Goal: Task Accomplishment & Management: Complete application form

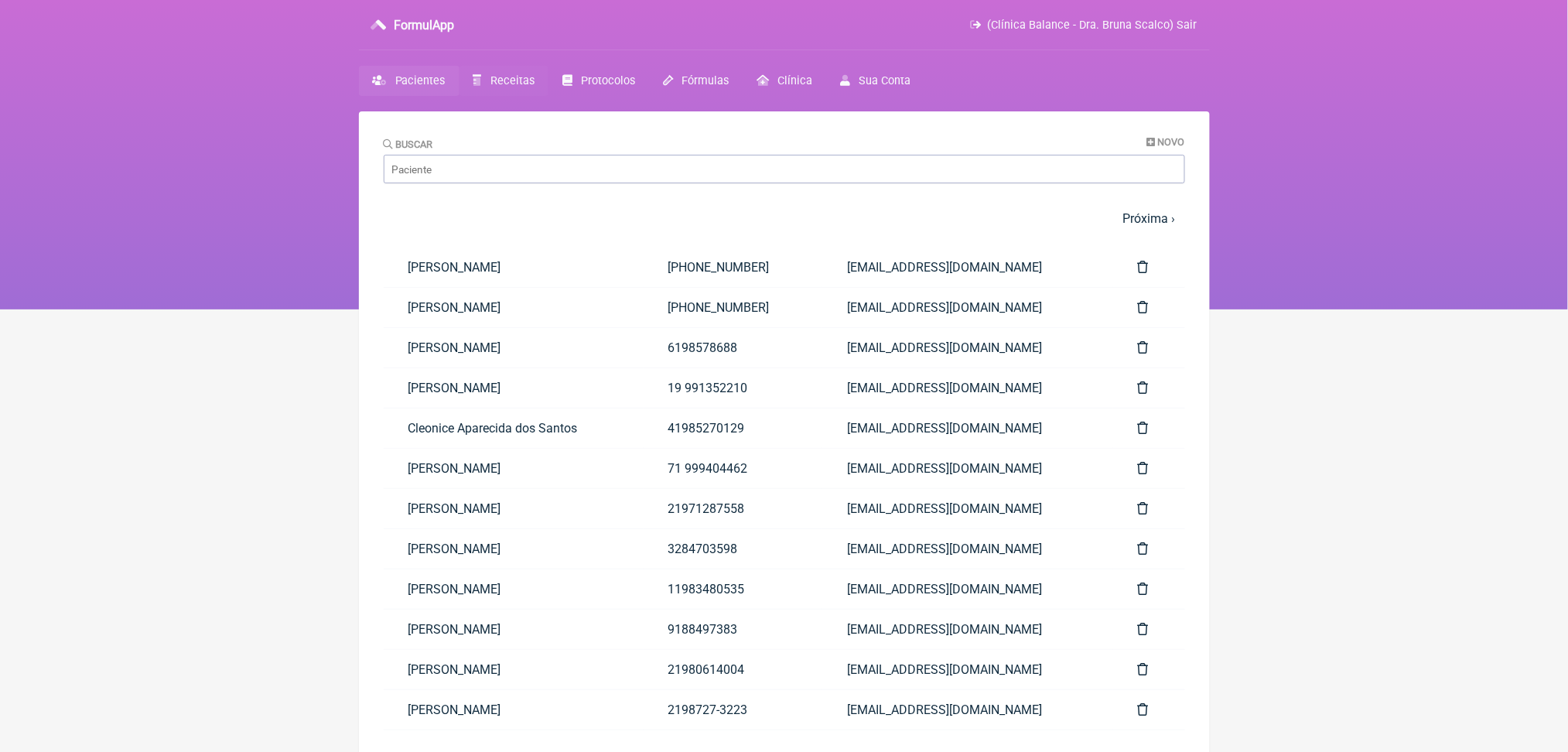
click at [521, 87] on span "Receitas" at bounding box center [512, 80] width 44 height 13
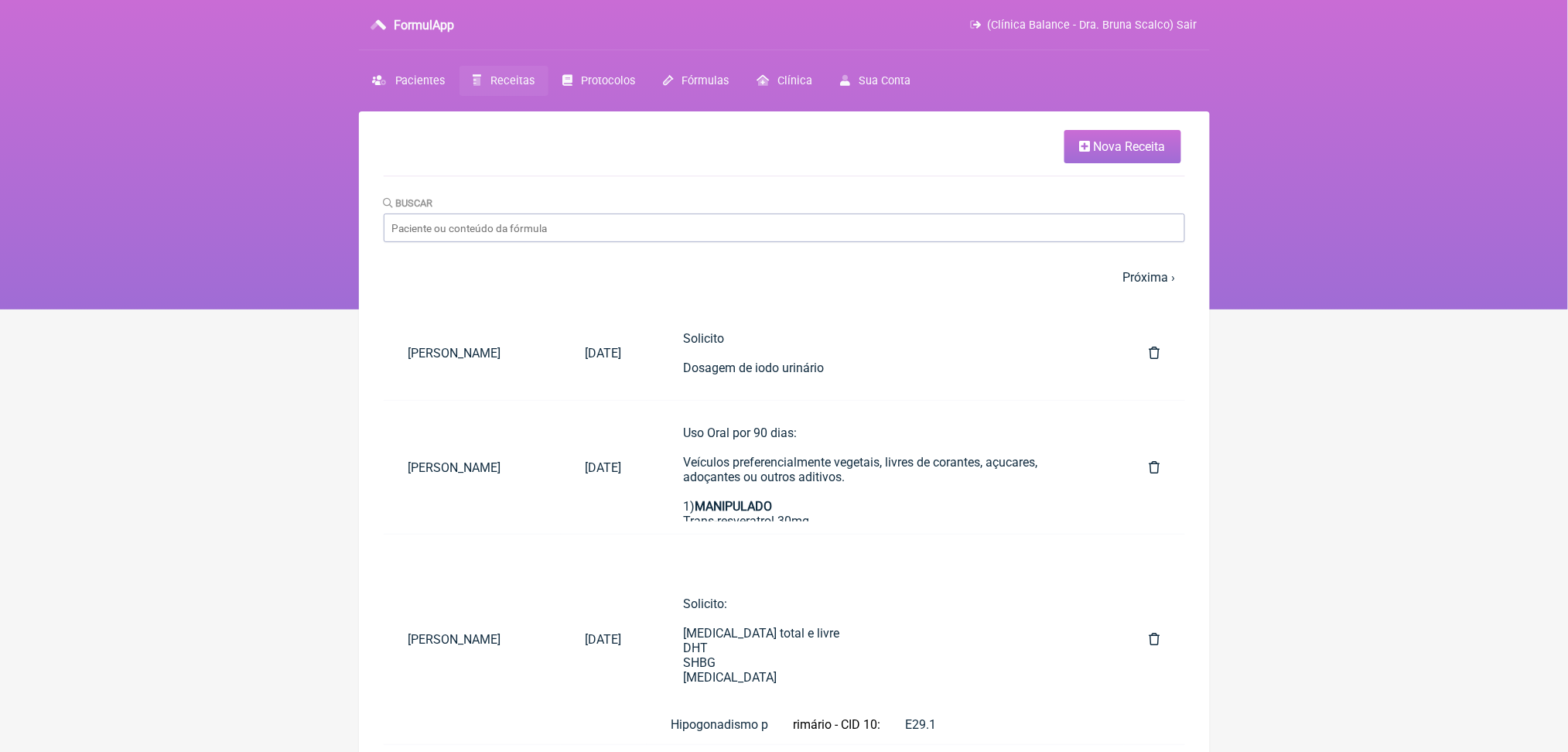
click at [1123, 163] on link "Nova Receita" at bounding box center [1122, 146] width 117 height 33
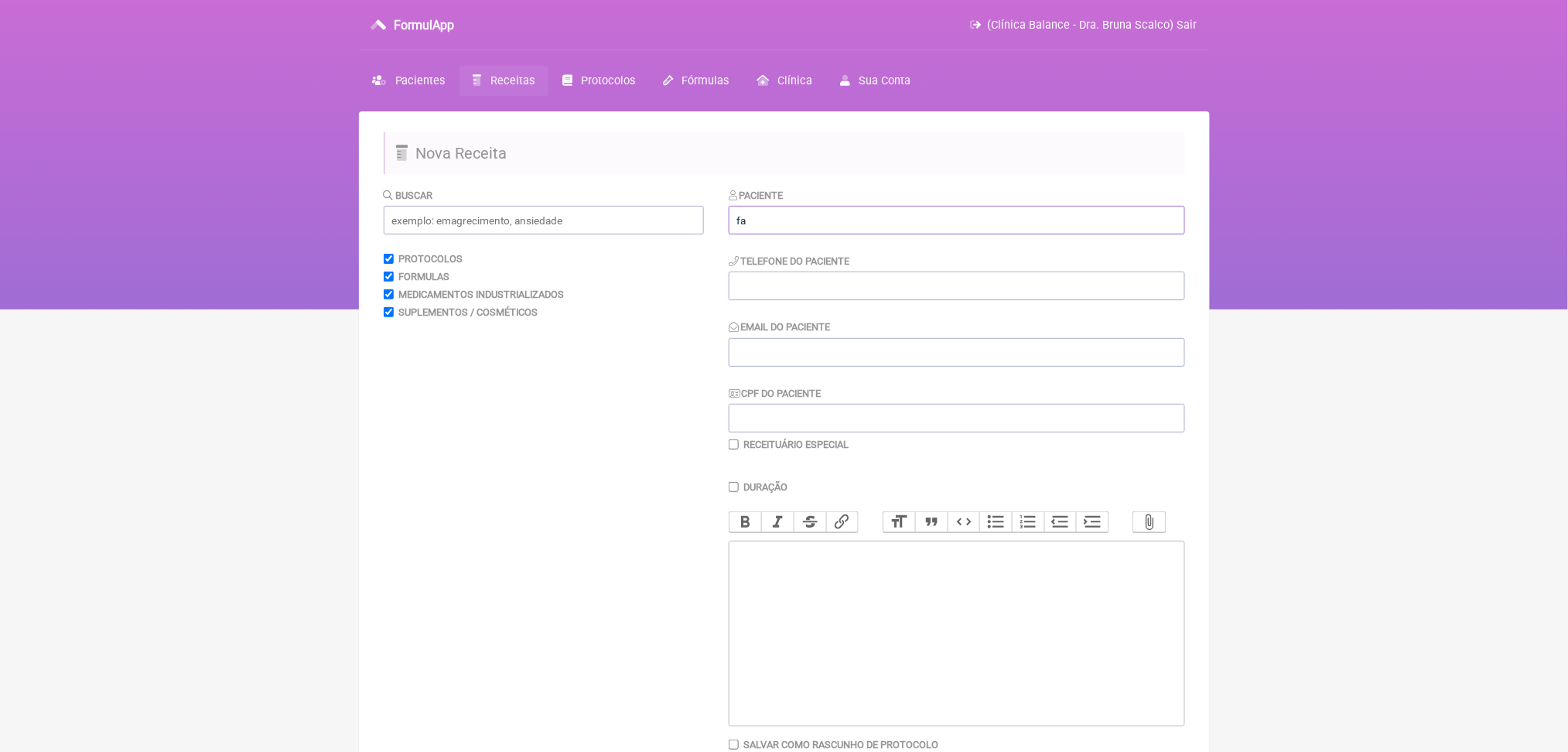
click at [808, 234] on input "fa" at bounding box center [957, 220] width 456 height 29
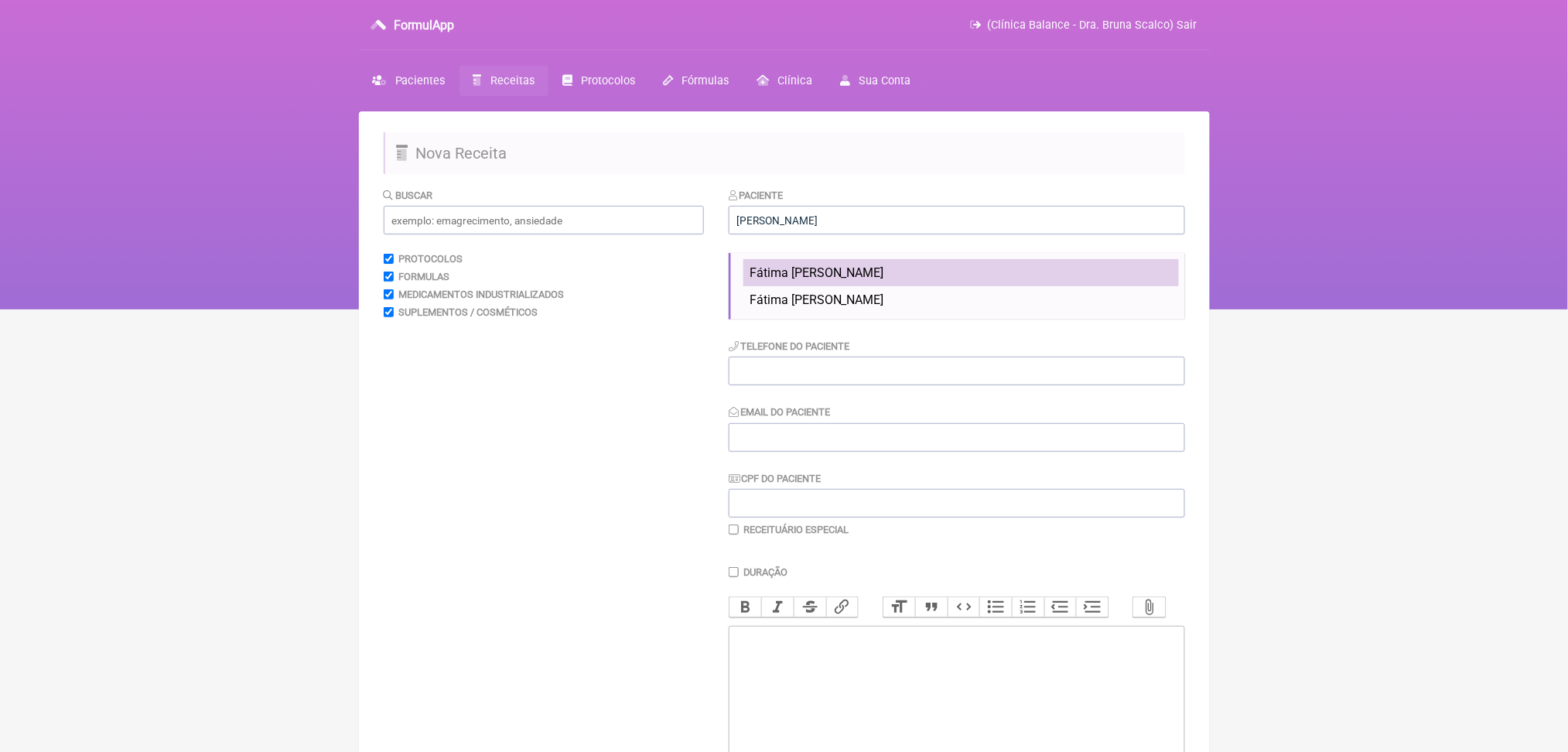
click at [884, 280] on span "Fátima [PERSON_NAME]" at bounding box center [817, 272] width 135 height 15
type input "Fátima [PERSON_NAME]"
type input "(11) 99603-1997"
type input "fatimahcrocha@gmail.com"
type input "988.529.578-04"
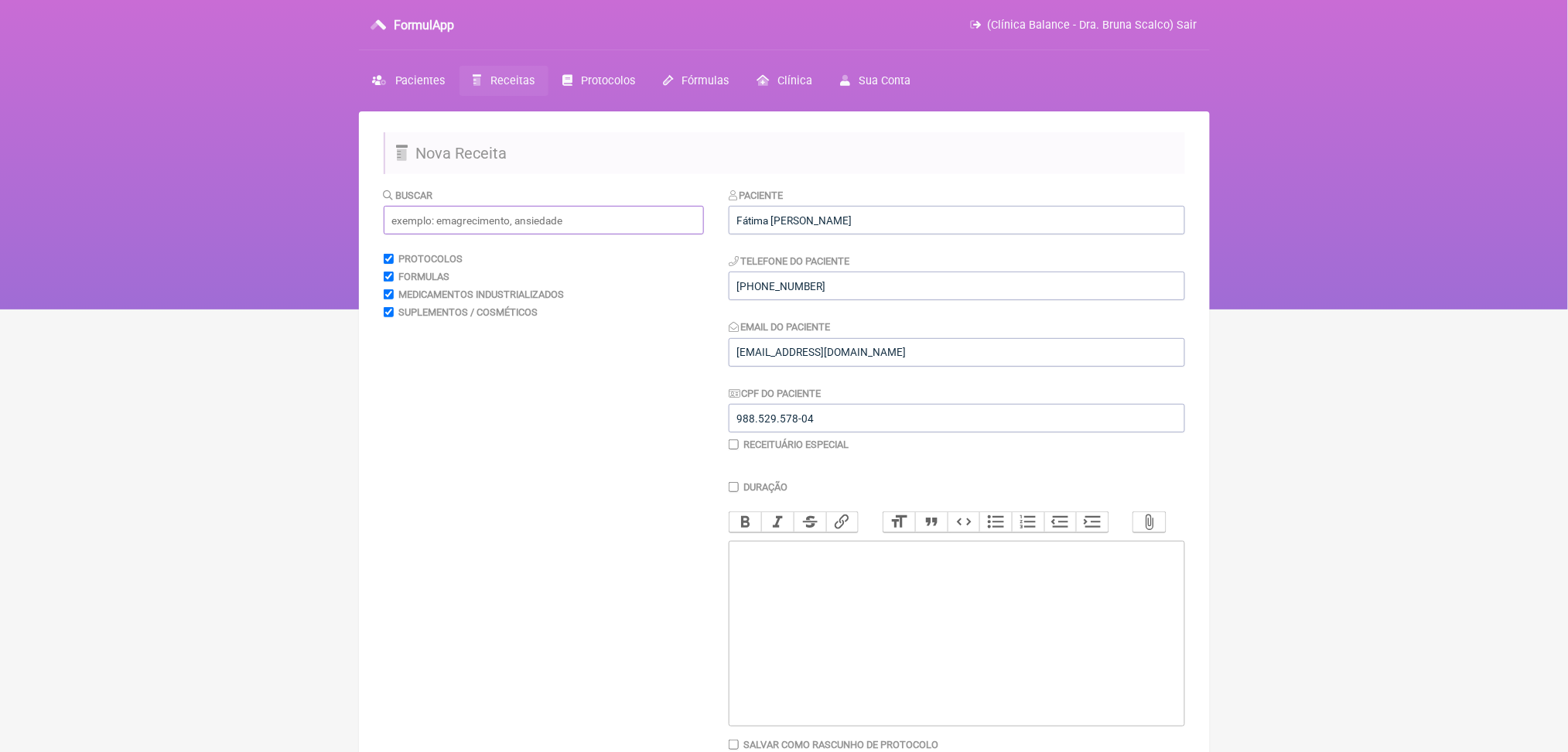
click at [514, 234] on input "text" at bounding box center [544, 220] width 320 height 29
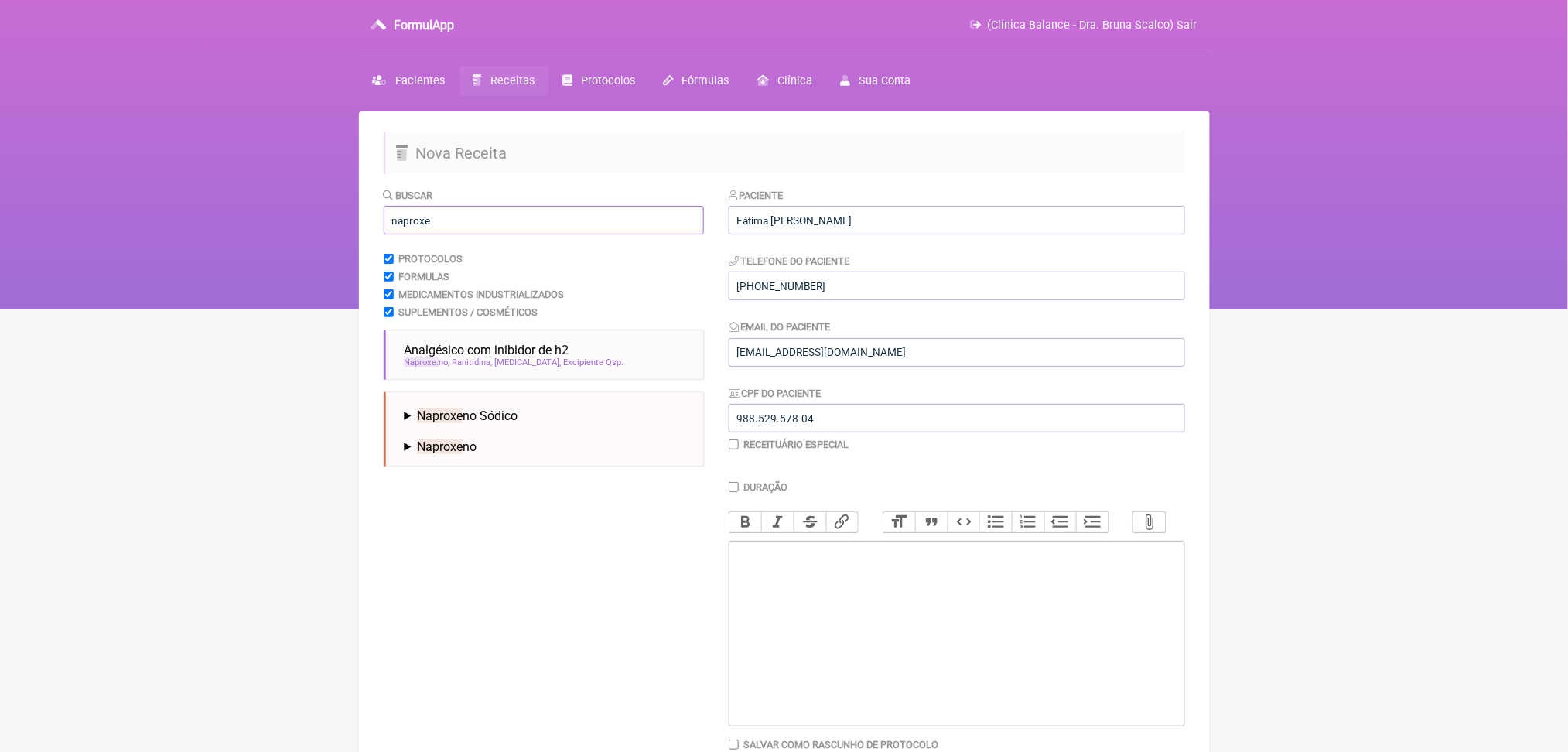
type input "naproxe"
click at [518, 423] on span "Naproxe no Sódico" at bounding box center [467, 415] width 101 height 15
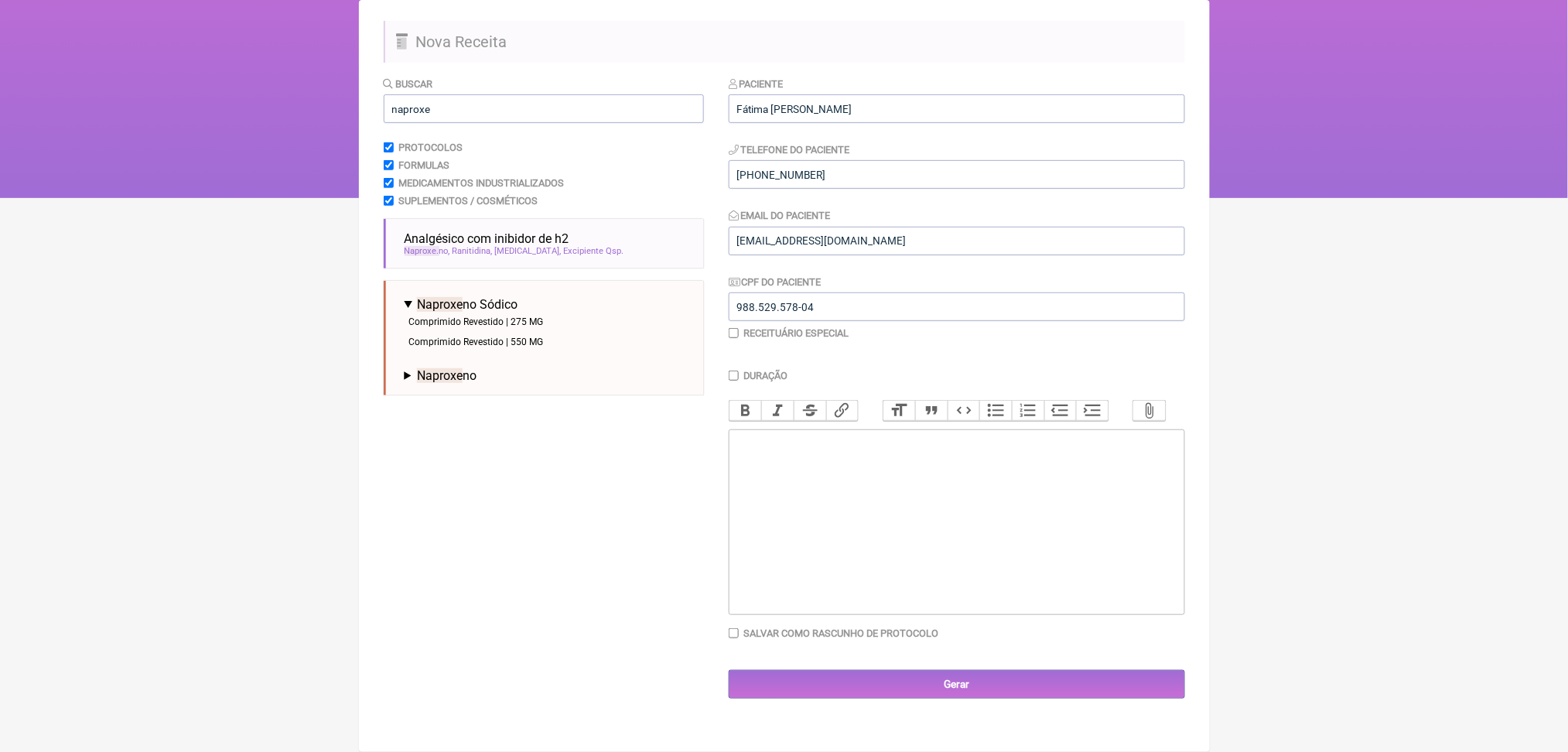
scroll to position [270, 0]
click at [477, 368] on span "Naproxe no" at bounding box center [447, 375] width 60 height 15
click at [516, 403] on li "Comprimido Simples | 500 MG" at bounding box center [548, 413] width 287 height 20
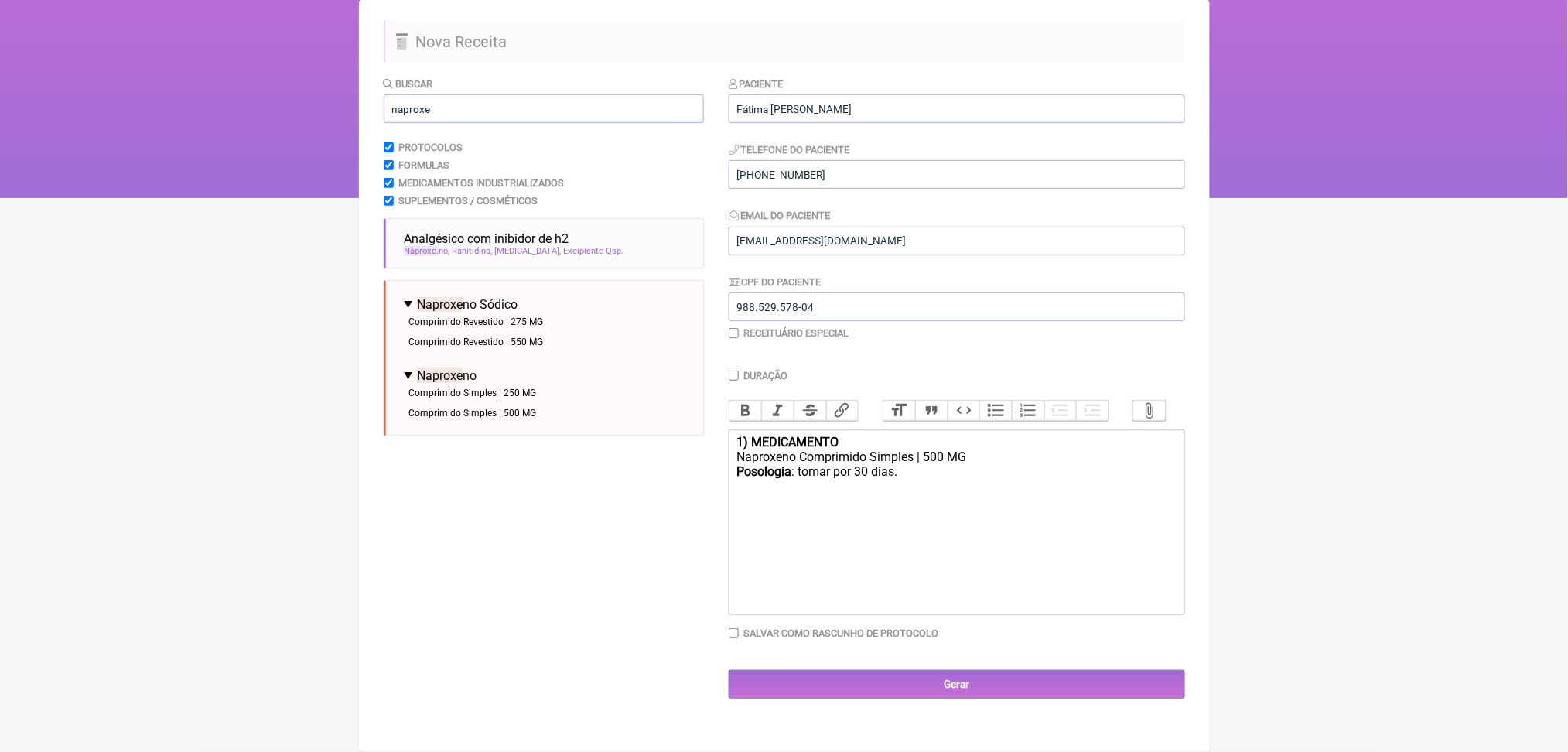
drag, startPoint x: 952, startPoint y: 451, endPoint x: 863, endPoint y: 447, distance: 88.3
click at [863, 464] on div "Posologia : tomar por 30 dias." at bounding box center [955, 478] width 439 height 29
click at [916, 449] on div "Naproxeno Comprimido Simples | 500 MG" at bounding box center [955, 456] width 439 height 15
click at [1038, 449] on div "Naproxeno Comprimido simples | 500 MG" at bounding box center [955, 456] width 439 height 15
drag, startPoint x: 962, startPoint y: 451, endPoint x: 869, endPoint y: 446, distance: 93.7
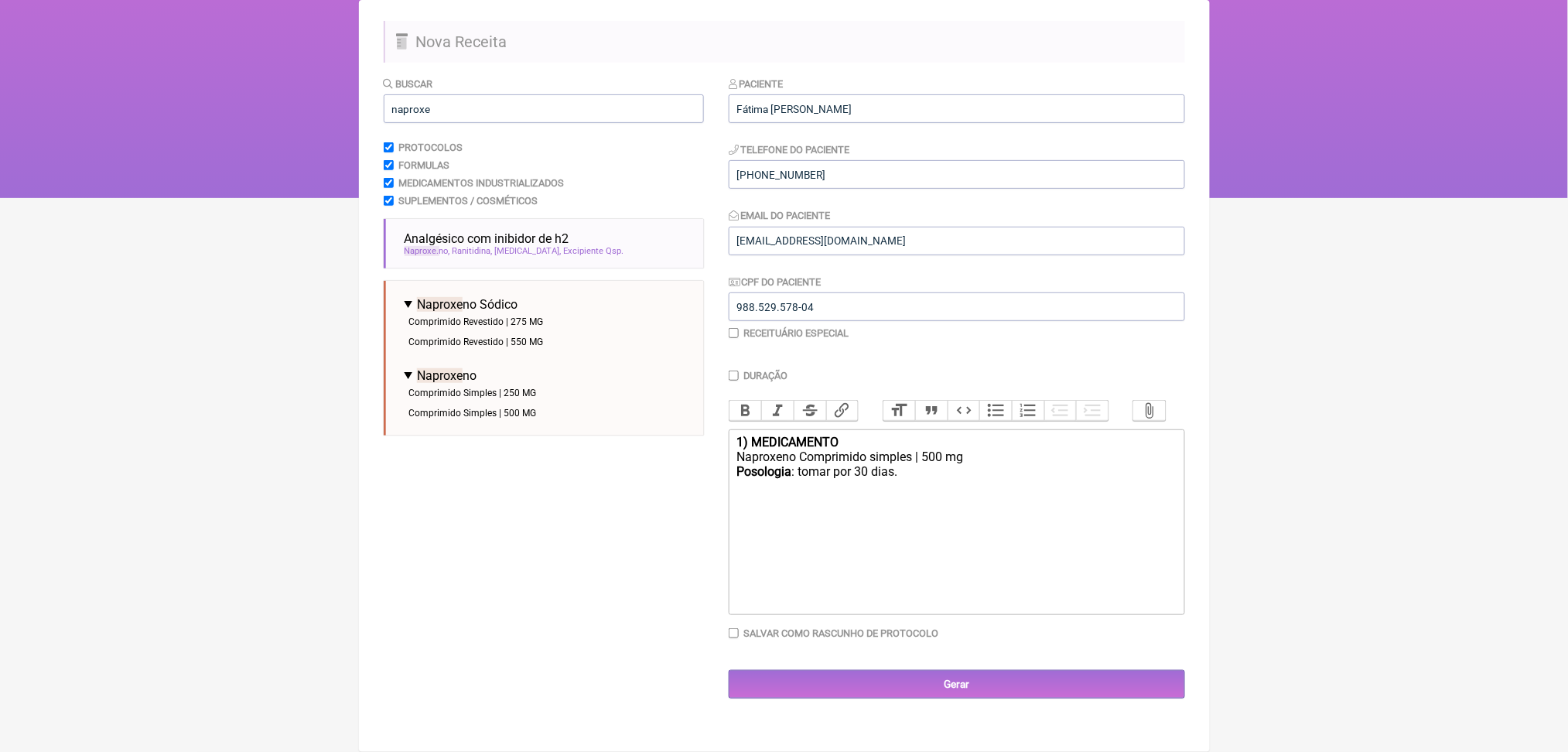
click at [869, 464] on div "Posologia : tomar por 30 dias." at bounding box center [955, 478] width 439 height 29
click at [827, 449] on div "Naproxeno Comprimido simples | 500 mg" at bounding box center [955, 456] width 439 height 15
click at [1115, 464] on div "Posologia : tomar 01 dose de 12/12h por 5 dias." at bounding box center [955, 478] width 439 height 29
click at [997, 464] on div "Posologia : tomar 01 dose de 12/12h por 5 dias após as" at bounding box center [955, 478] width 439 height 29
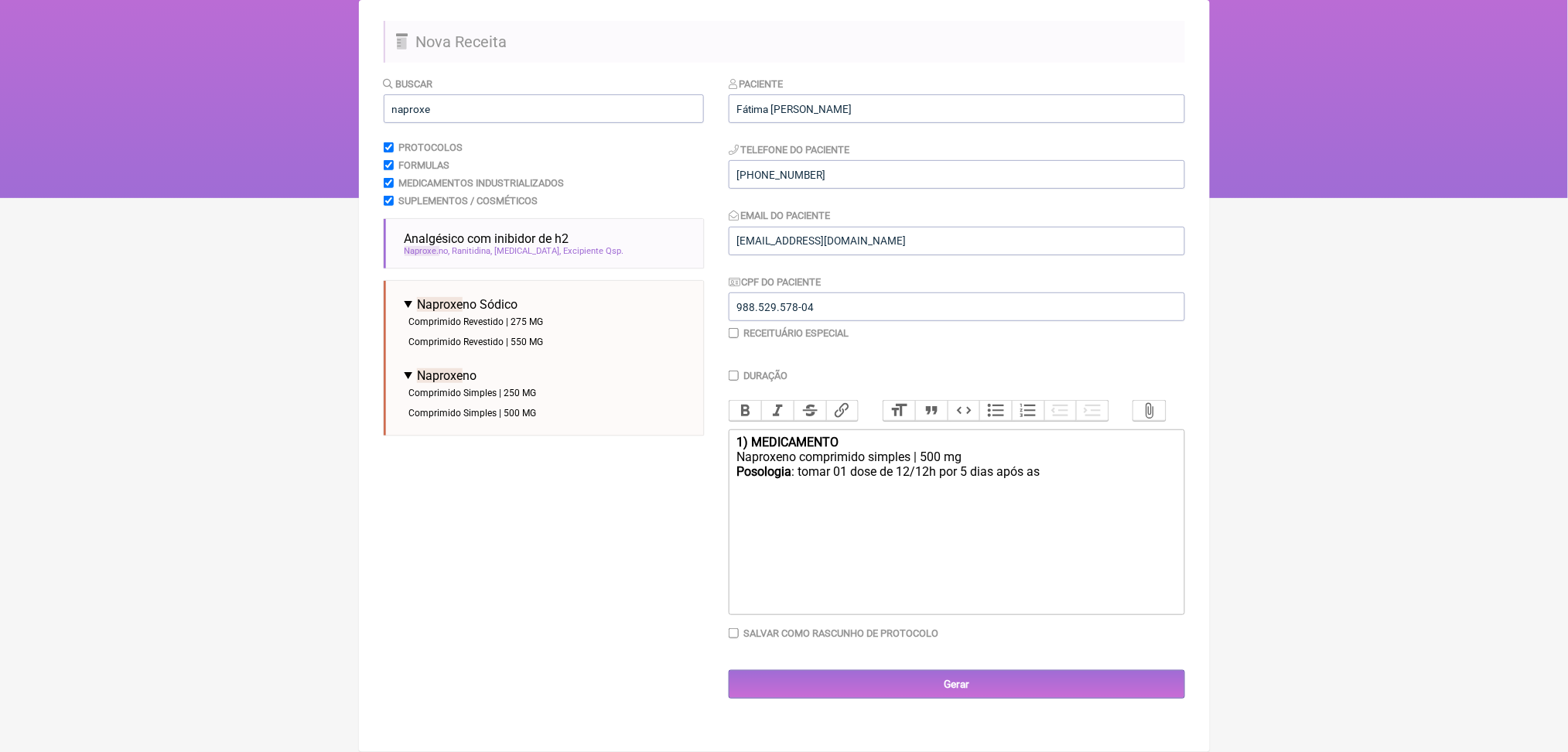
click at [1140, 464] on div "Posologia : tomar 01 dose de 12/12h por 5 dias após as" at bounding box center [955, 478] width 439 height 29
type trix-editor "<div><strong>1) MEDICAMENTO</strong></div><div>Naproxeno comprimido simples | 5…"
click at [936, 468] on div "Posologia : tomar 01 dose de 12/12h por 5 dias após as refeições." at bounding box center [955, 478] width 439 height 29
click at [926, 464] on div "Posologia : tomar 01 dose de 12/12h por 5 dias após as refeições." at bounding box center [955, 478] width 439 height 29
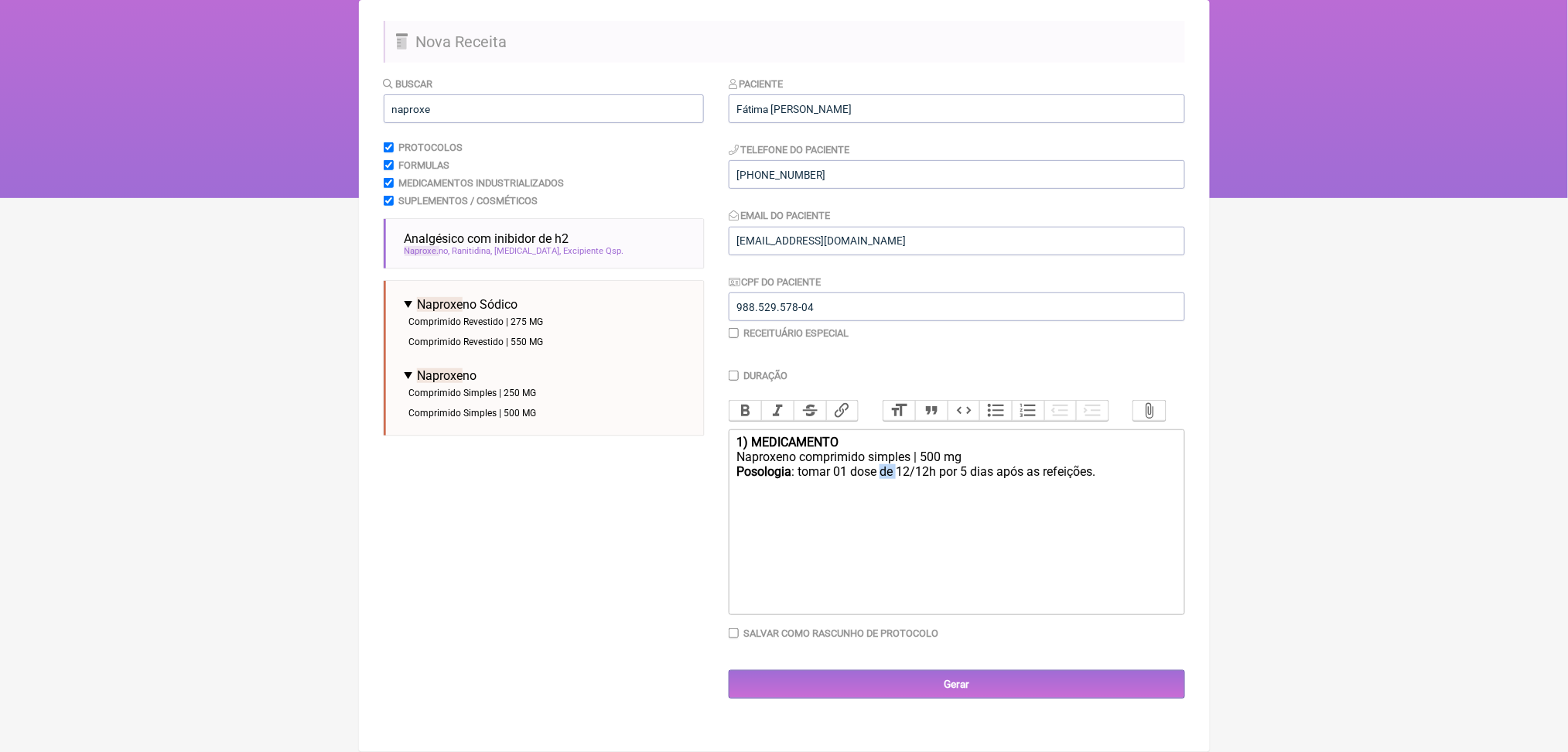
click at [926, 464] on div "Posologia : tomar 01 dose de 12/12h por 5 dias após as refeições." at bounding box center [955, 478] width 439 height 29
click at [919, 699] on input "Gerar" at bounding box center [957, 684] width 456 height 29
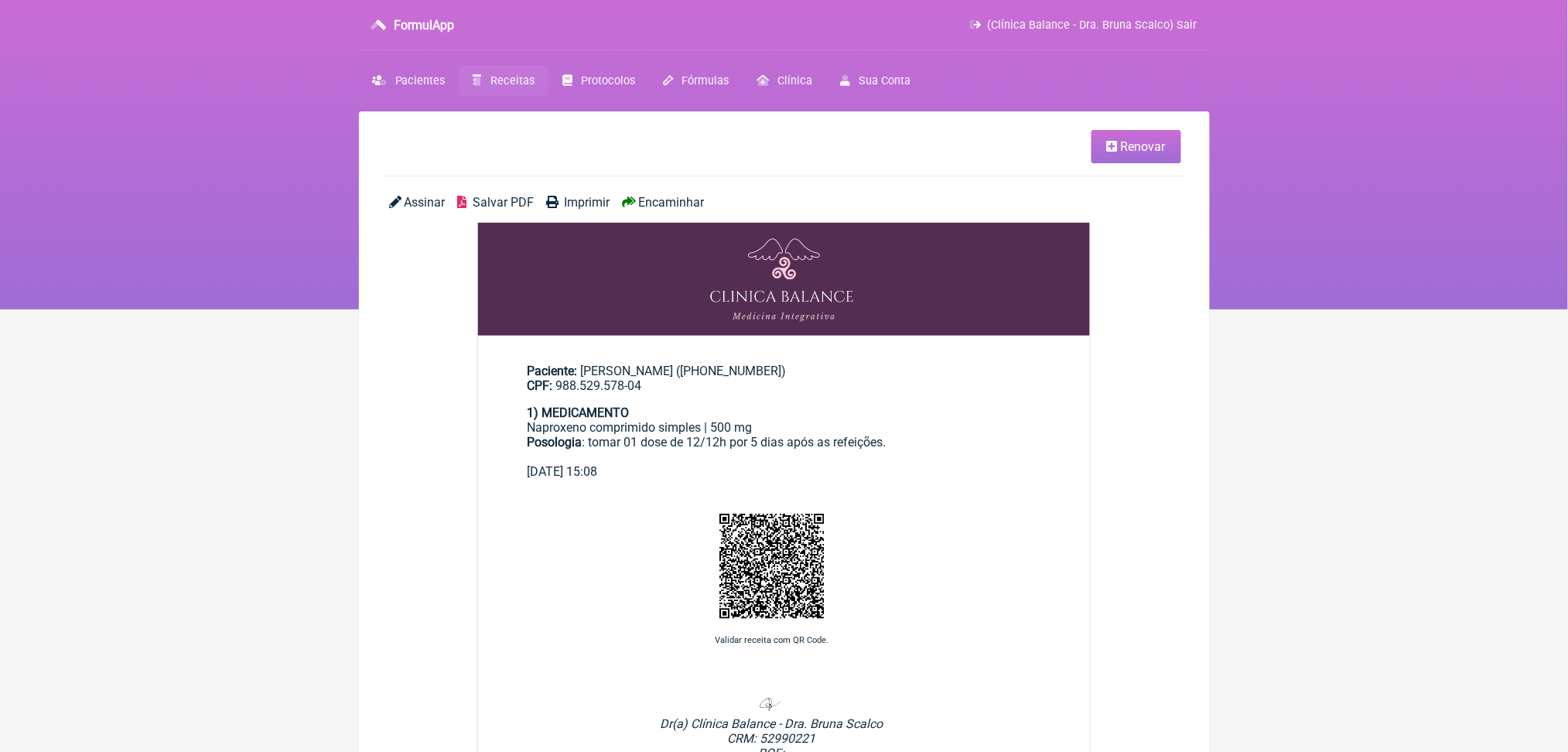
click at [531, 210] on span "Salvar PDF" at bounding box center [503, 202] width 61 height 15
click at [548, 85] on link "Receitas" at bounding box center [504, 81] width 89 height 30
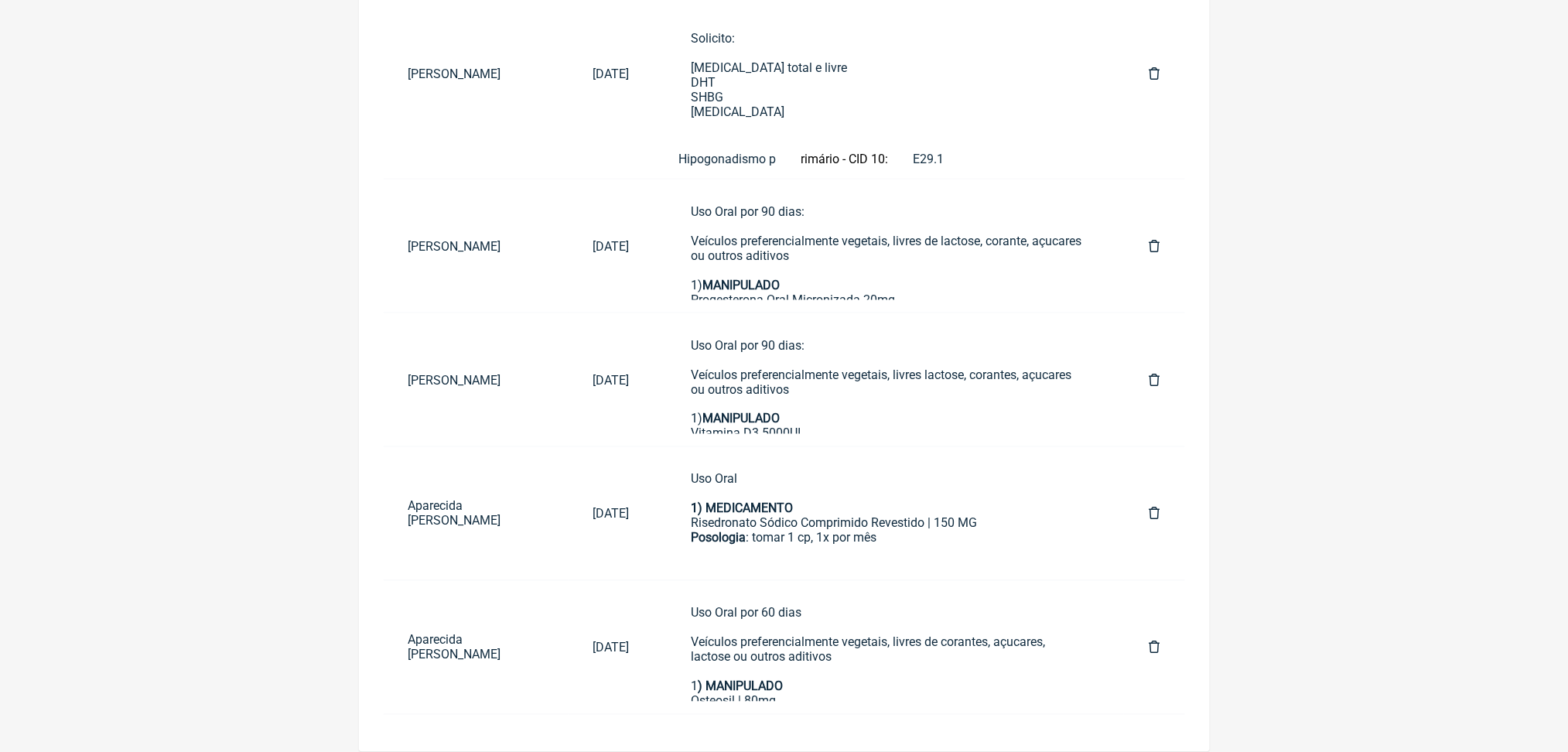
scroll to position [897, 0]
